Goal: Use online tool/utility: Use online tool/utility

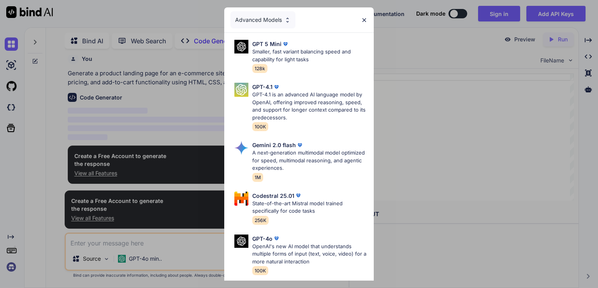
click at [367, 276] on div "GPT-4o OpenAI's new AI model that understands multiple forms of input (text, vo…" at bounding box center [302, 254] width 143 height 47
click at [277, 11] on div "Advanced Models" at bounding box center [263, 19] width 65 height 17
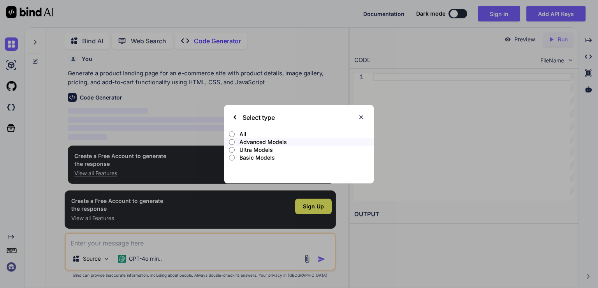
click at [359, 117] on img at bounding box center [361, 117] width 7 height 7
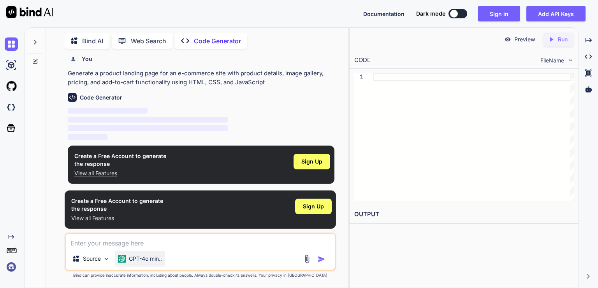
click at [145, 257] on p "GPT-4o min.." at bounding box center [145, 258] width 33 height 8
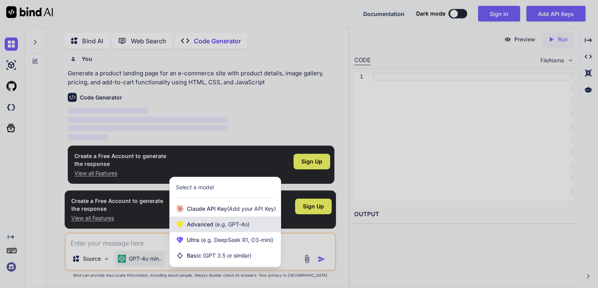
click at [235, 226] on span "(e.g. GPT-4o)" at bounding box center [232, 224] width 36 height 7
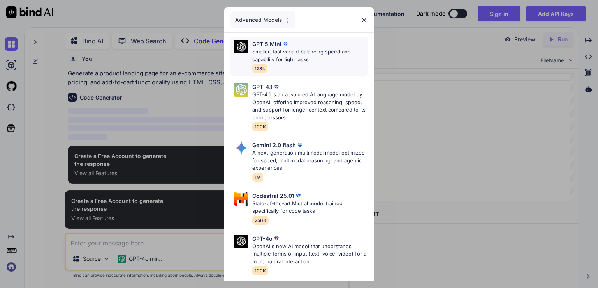
click at [263, 46] on p "GPT 5 Mini" at bounding box center [266, 44] width 29 height 8
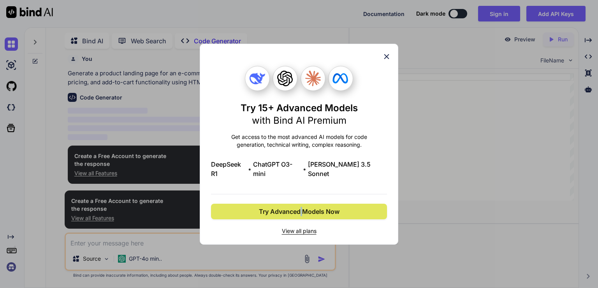
drag, startPoint x: 302, startPoint y: 197, endPoint x: 298, endPoint y: 200, distance: 5.8
click at [301, 197] on div "Try 15+ Advanced Models with Bind AI Premium Get access to the most advanced AI…" at bounding box center [299, 150] width 176 height 169
click at [299, 207] on span "Try Advanced Models Now" at bounding box center [299, 211] width 81 height 9
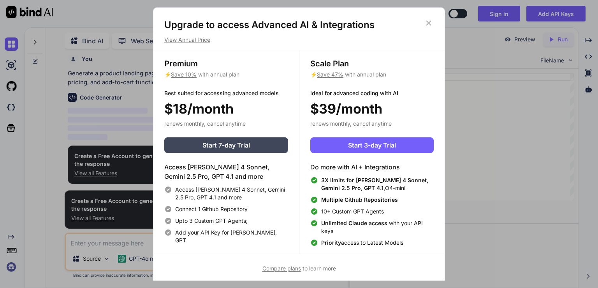
click at [430, 20] on icon at bounding box center [429, 23] width 9 height 9
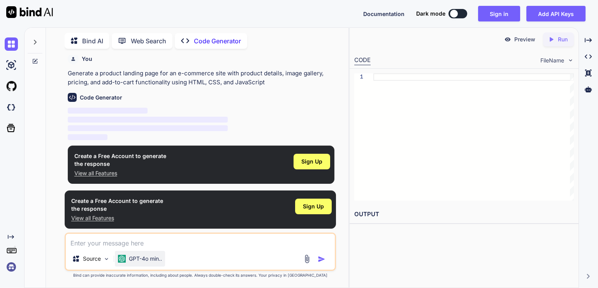
click at [131, 265] on div "GPT-4o min.." at bounding box center [140, 259] width 50 height 16
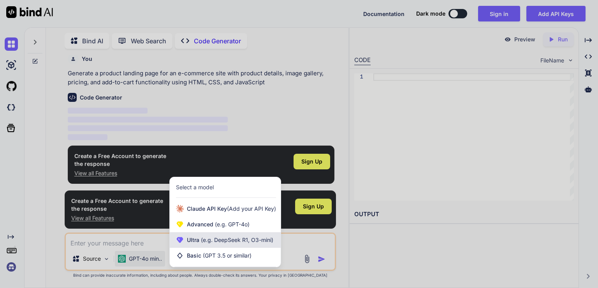
click at [235, 237] on span "(e.g. DeepSeek R1, O3-mini)" at bounding box center [236, 239] width 74 height 7
type textarea "x"
